Goal: Transaction & Acquisition: Obtain resource

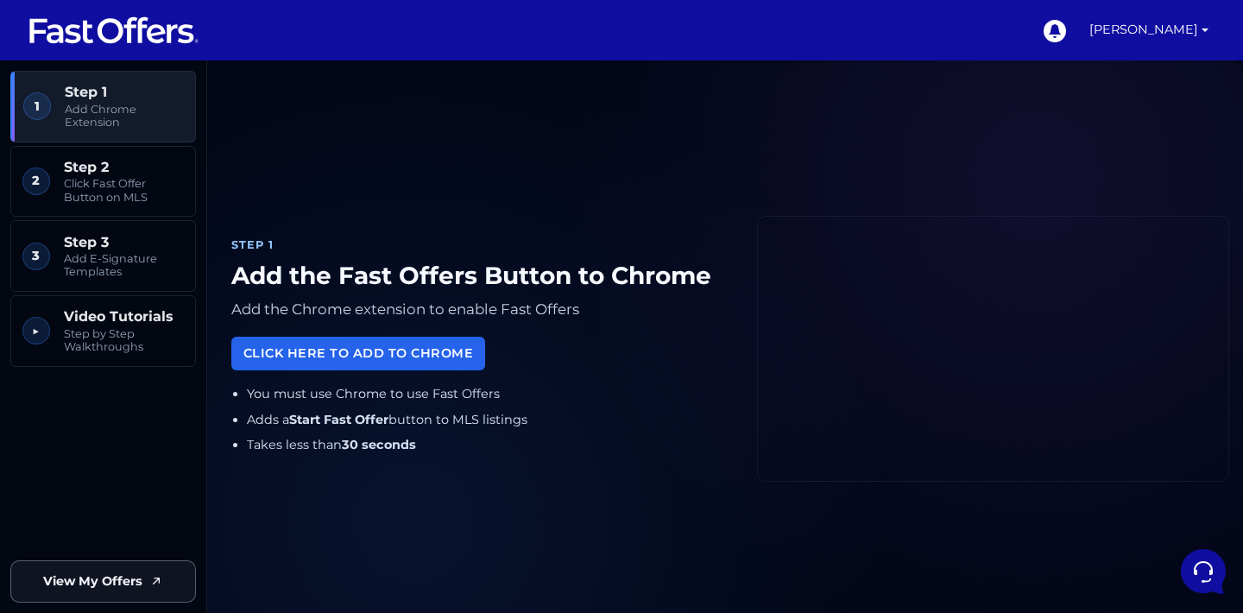
click at [126, 577] on span "View My Offers" at bounding box center [92, 581] width 99 height 20
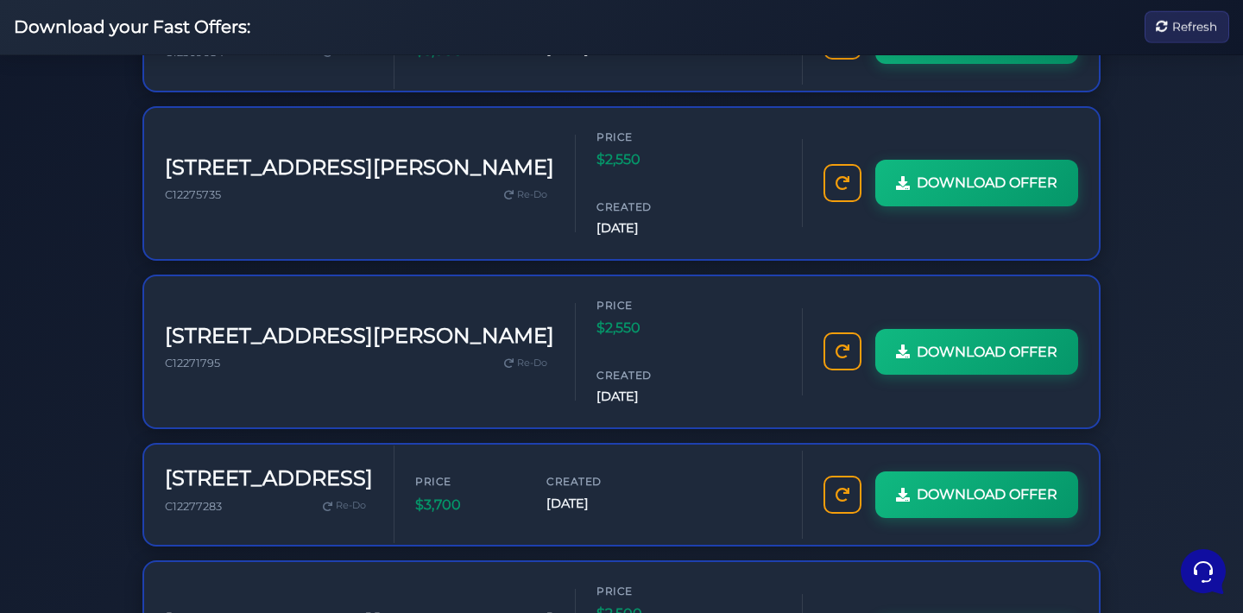
scroll to position [841, 0]
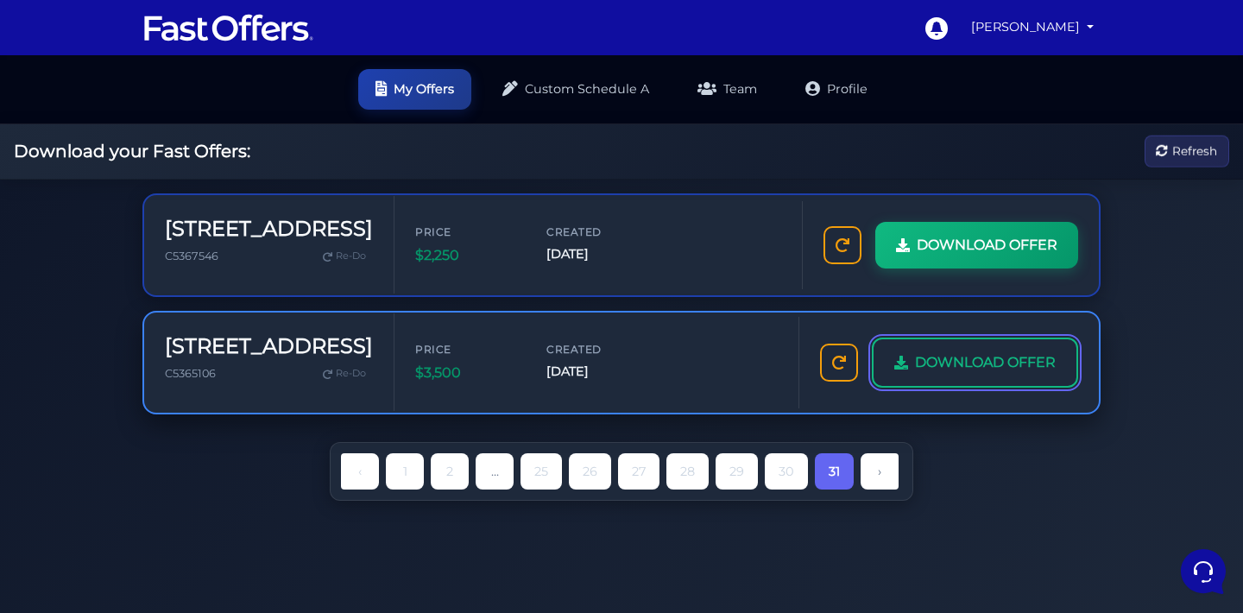
click at [949, 374] on span "DOWNLOAD OFFER" at bounding box center [985, 362] width 141 height 22
